Goal: Information Seeking & Learning: Learn about a topic

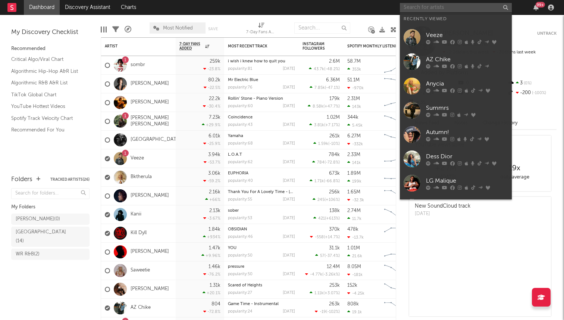
click at [433, 7] on input "text" at bounding box center [456, 7] width 112 height 9
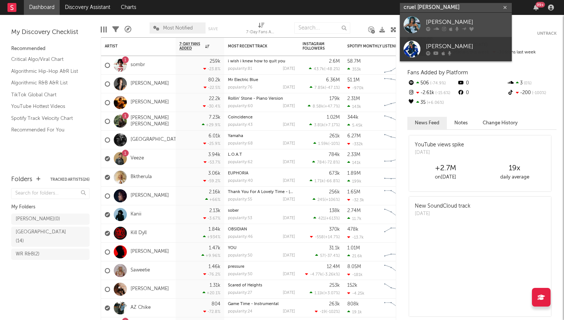
type input "cruel [PERSON_NAME]"
click at [435, 24] on div "[PERSON_NAME]" at bounding box center [467, 22] width 82 height 9
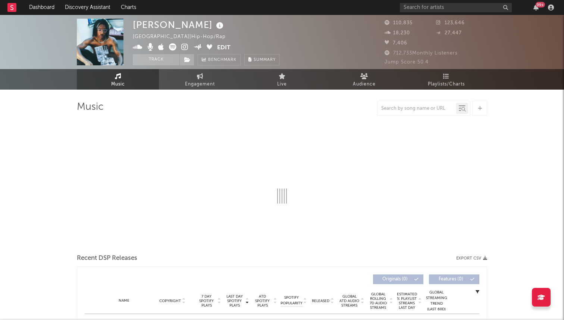
select select "6m"
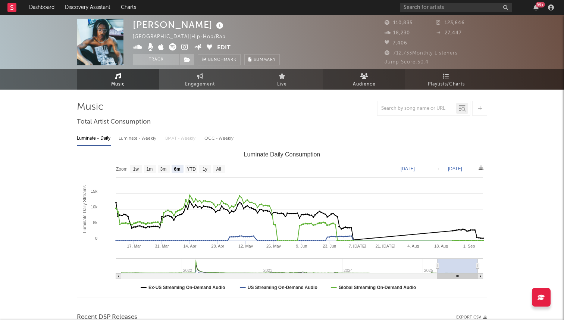
click at [362, 84] on span "Audience" at bounding box center [364, 84] width 23 height 9
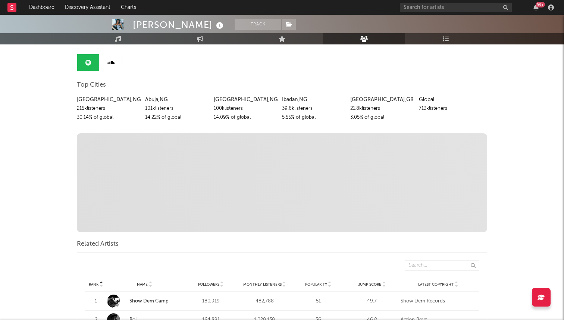
scroll to position [78, 0]
